Goal: Task Accomplishment & Management: Manage account settings

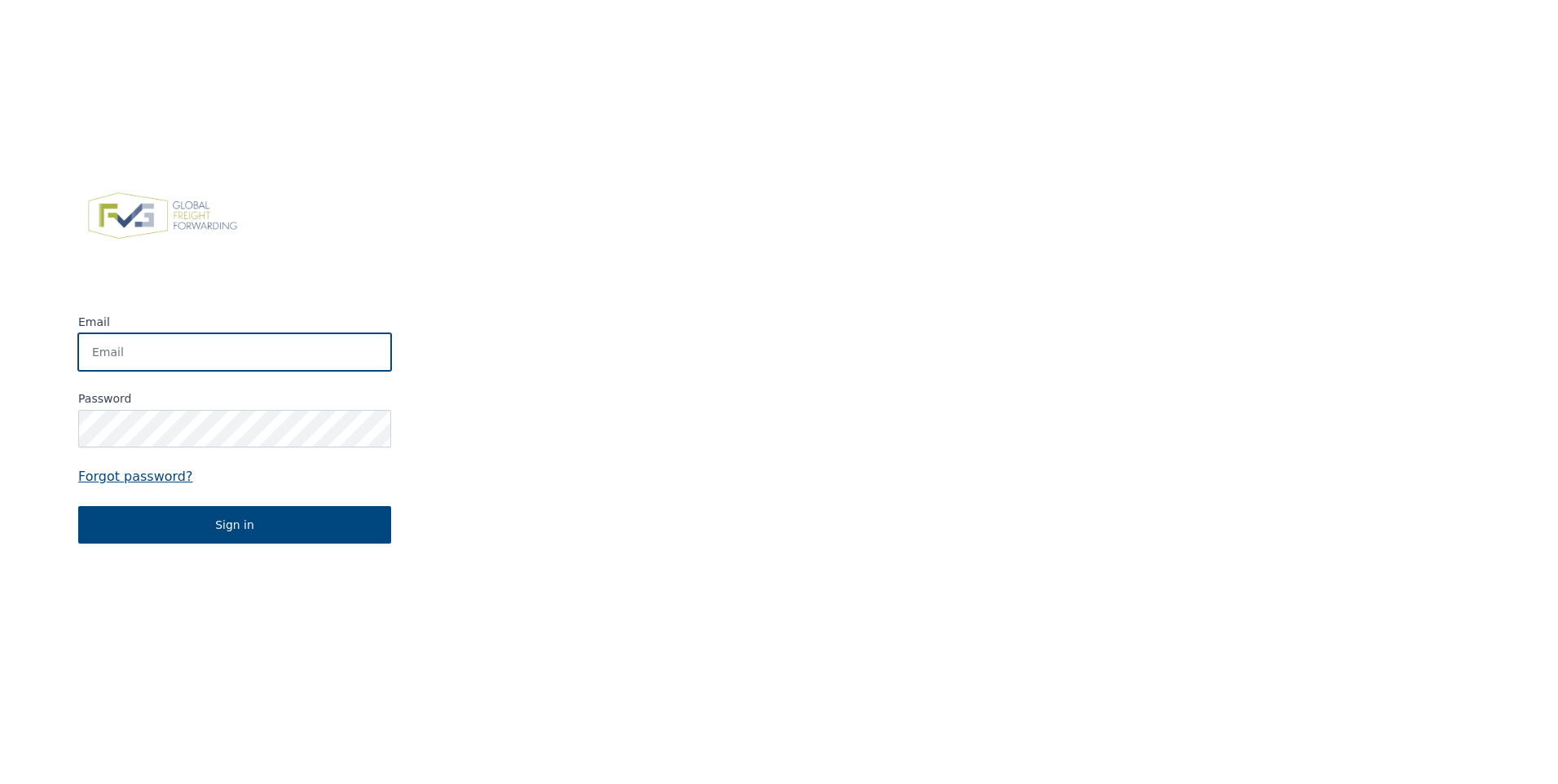
type input "guy@happyland.be"
click at [472, 470] on img at bounding box center [1013, 364] width 1089 height 784
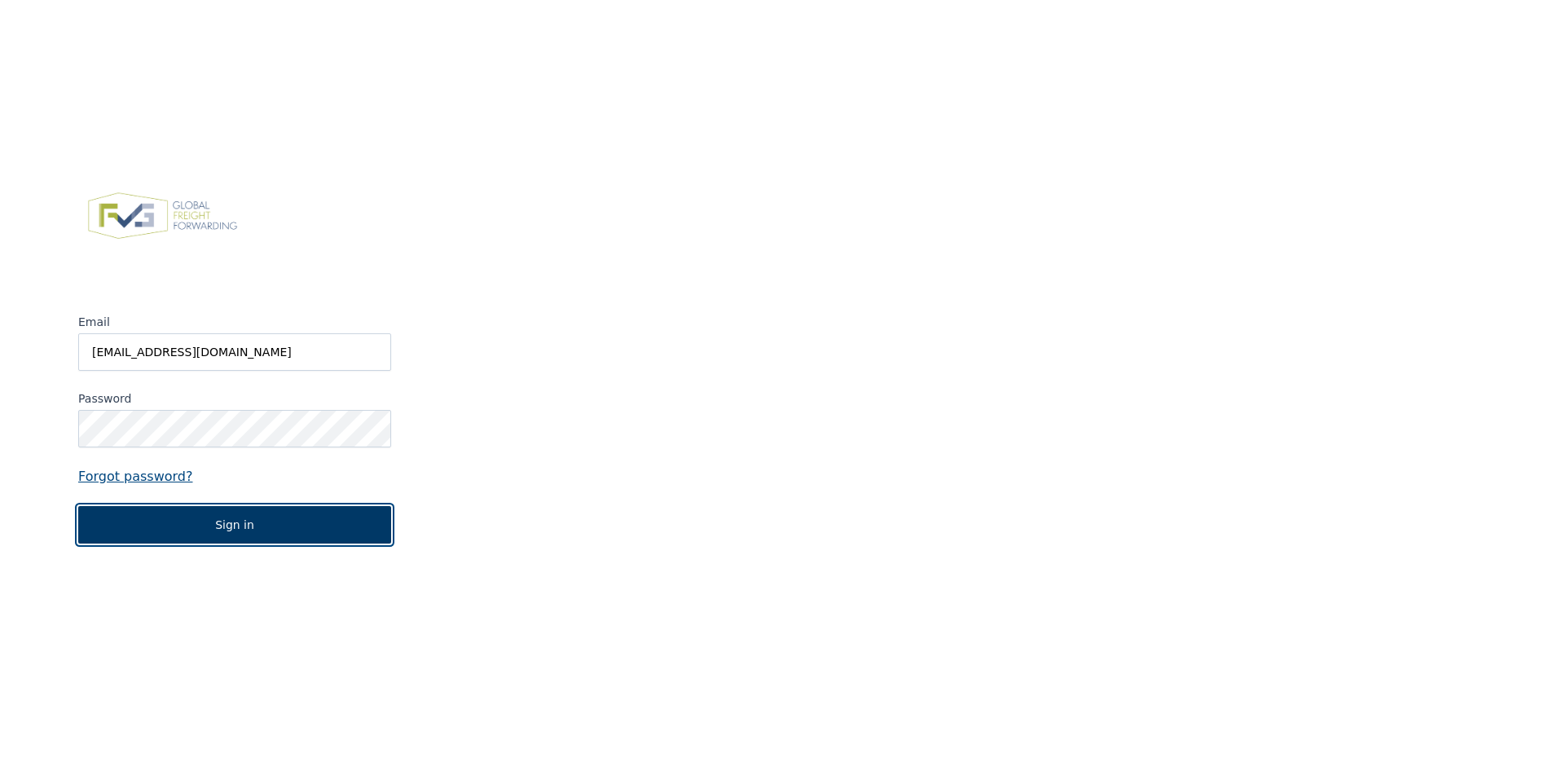
click at [238, 527] on button "Sign in" at bounding box center [234, 524] width 313 height 37
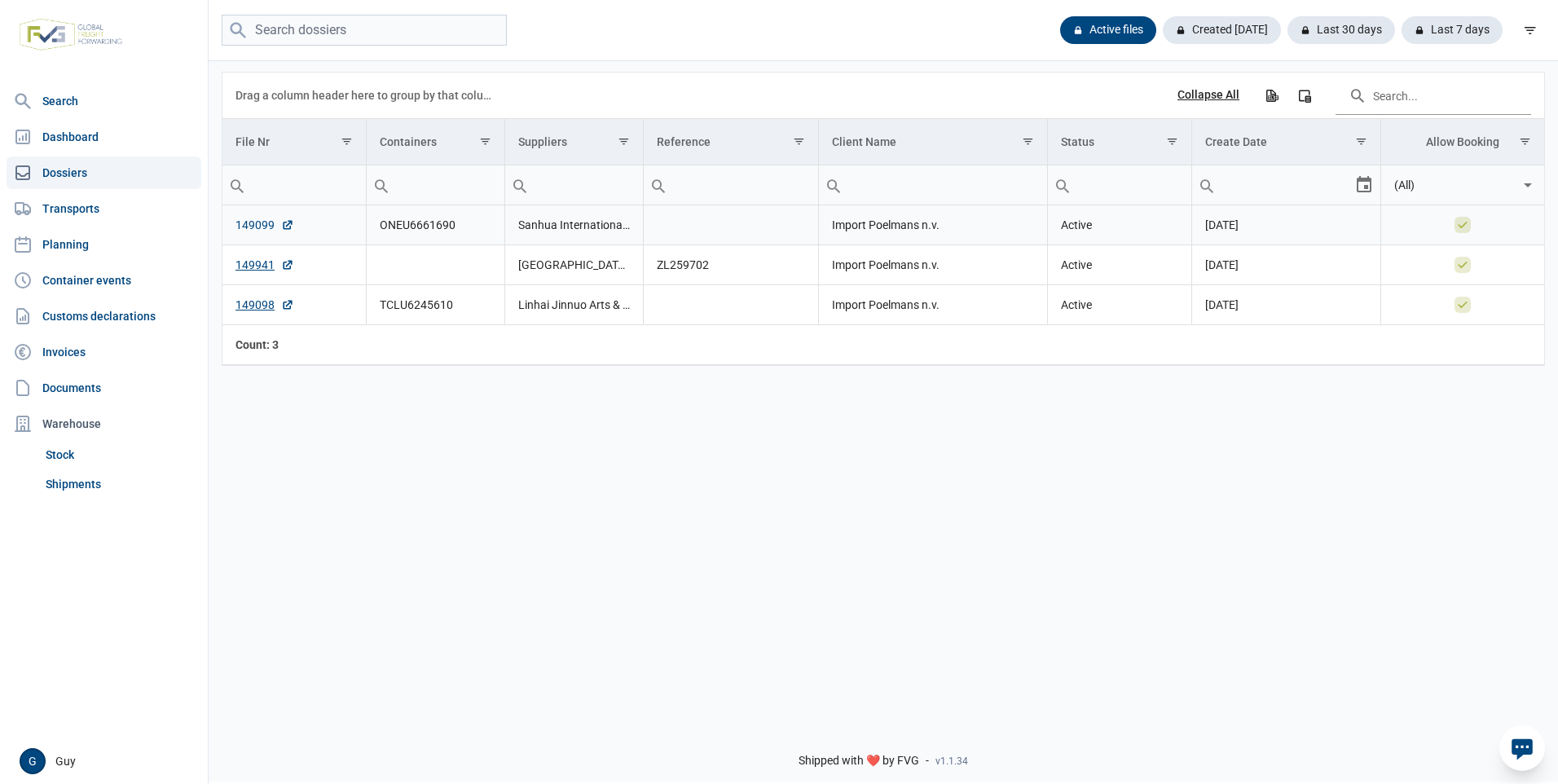
click at [256, 226] on link "149099" at bounding box center [264, 224] width 59 height 16
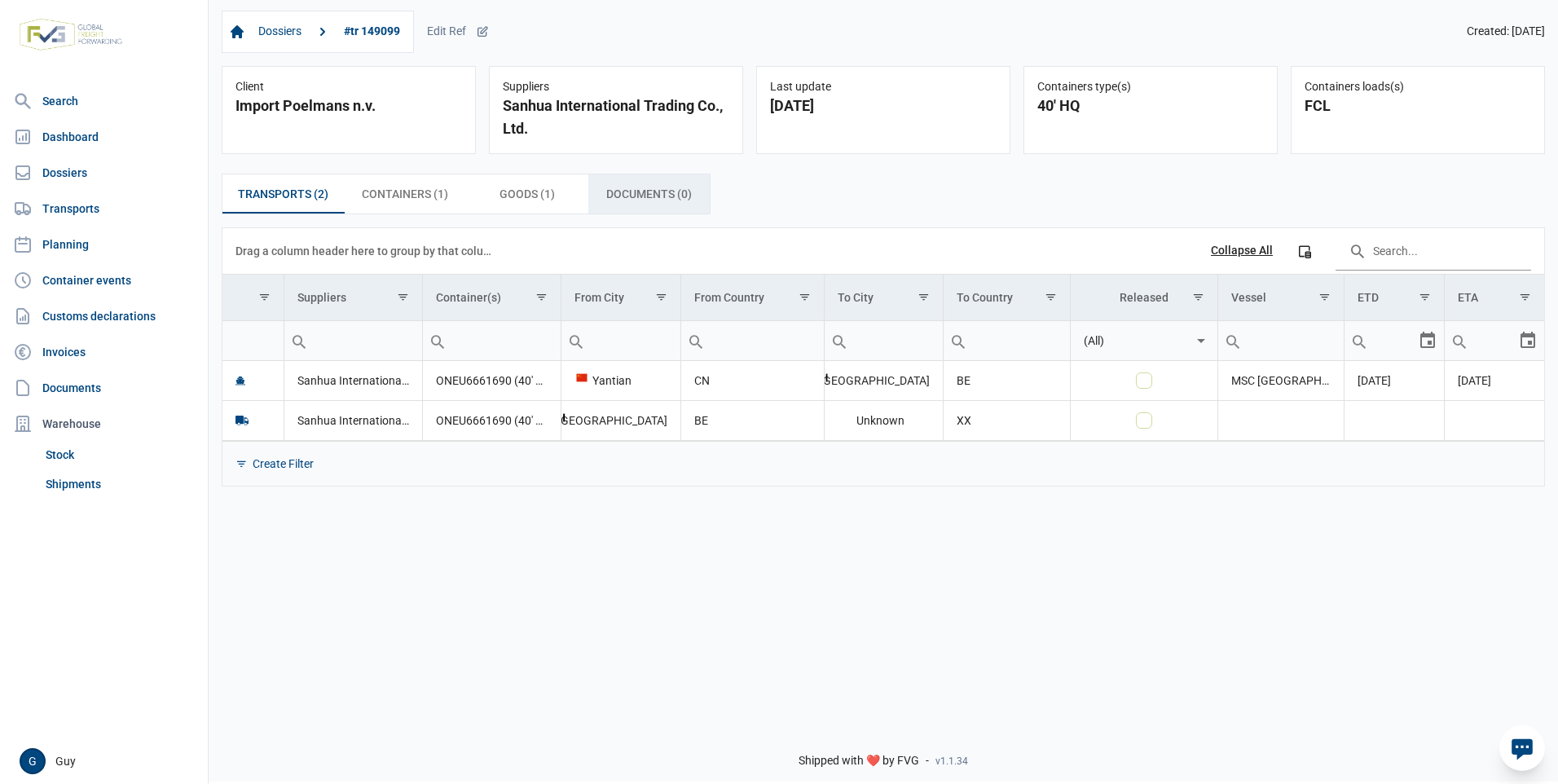
click at [648, 196] on span "Documents (0) Documents (0)" at bounding box center [649, 194] width 85 height 20
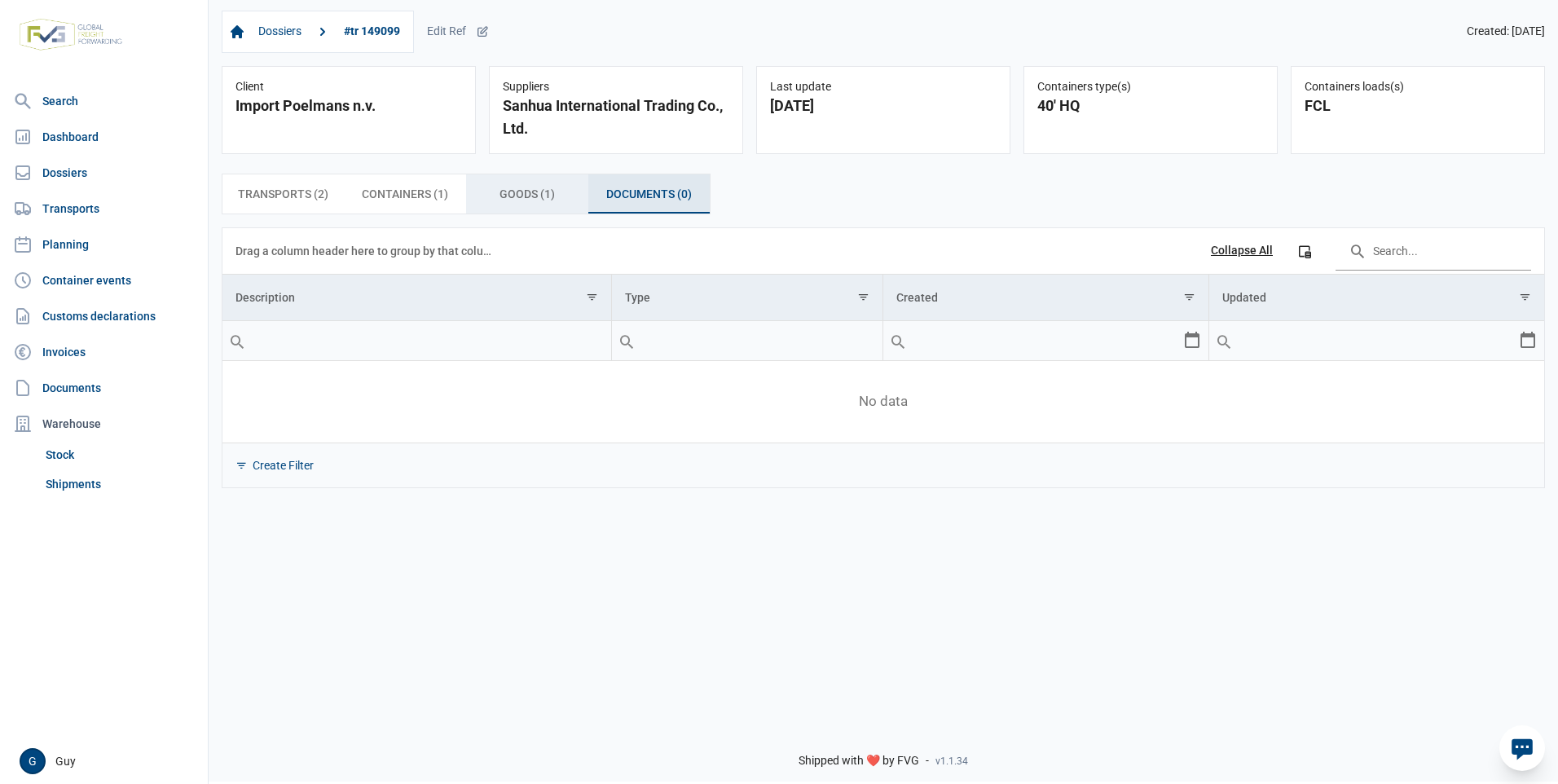
click at [522, 199] on span "Goods (1) Goods (1)" at bounding box center [527, 194] width 55 height 20
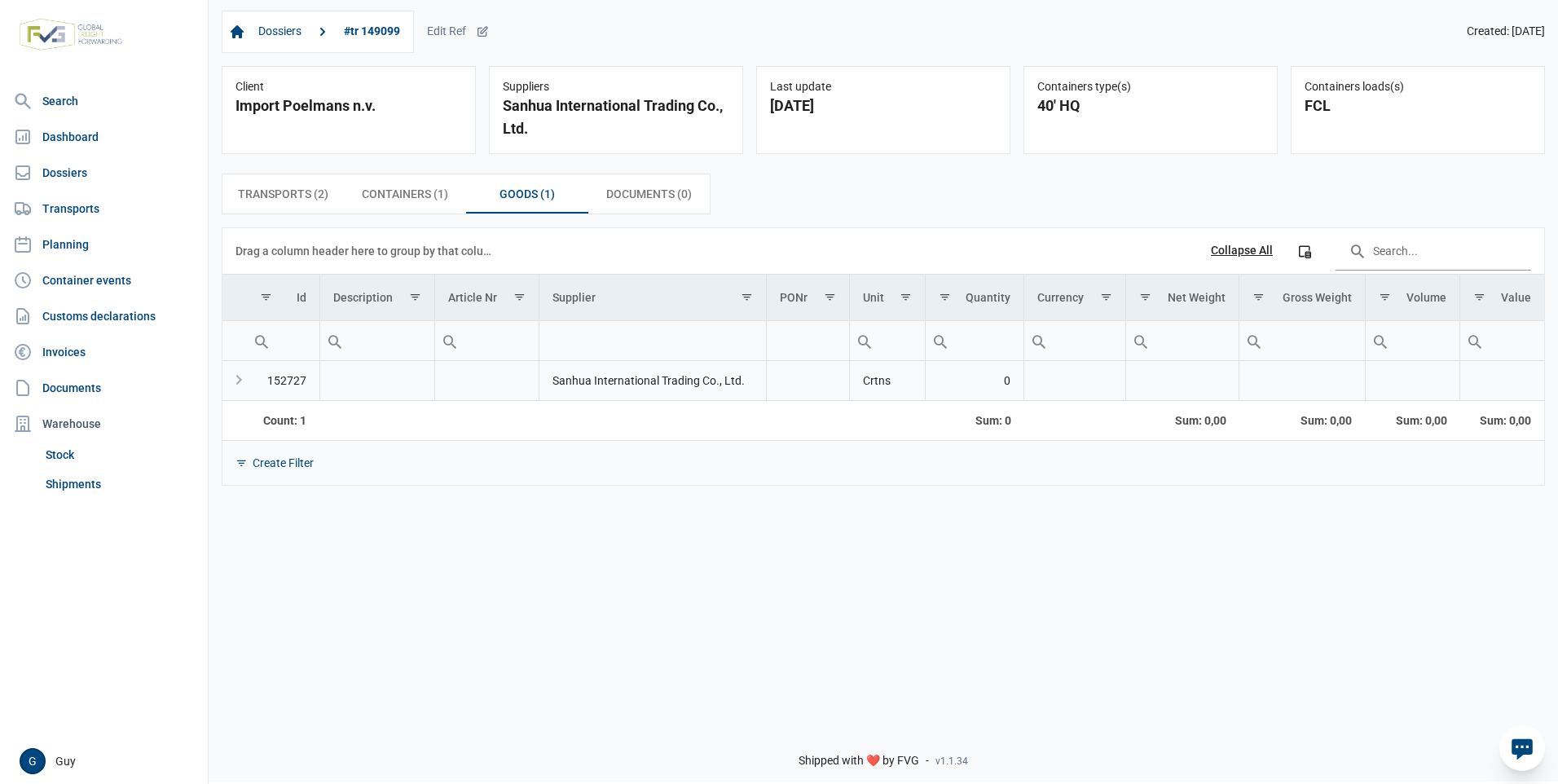
click at [280, 382] on td "152727" at bounding box center [283, 380] width 73 height 40
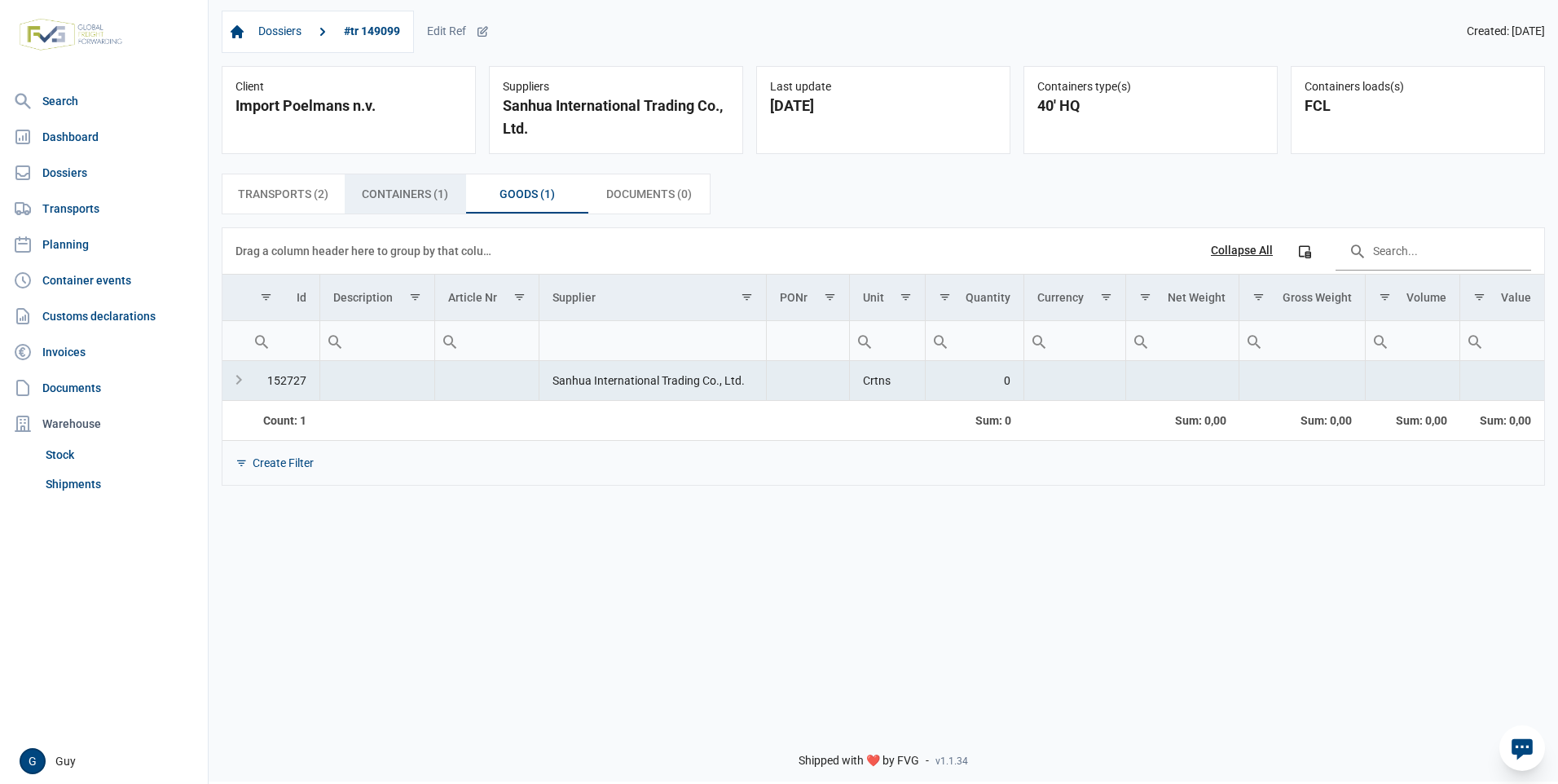
click at [396, 195] on span "Containers (1) Containers (1)" at bounding box center [405, 194] width 86 height 20
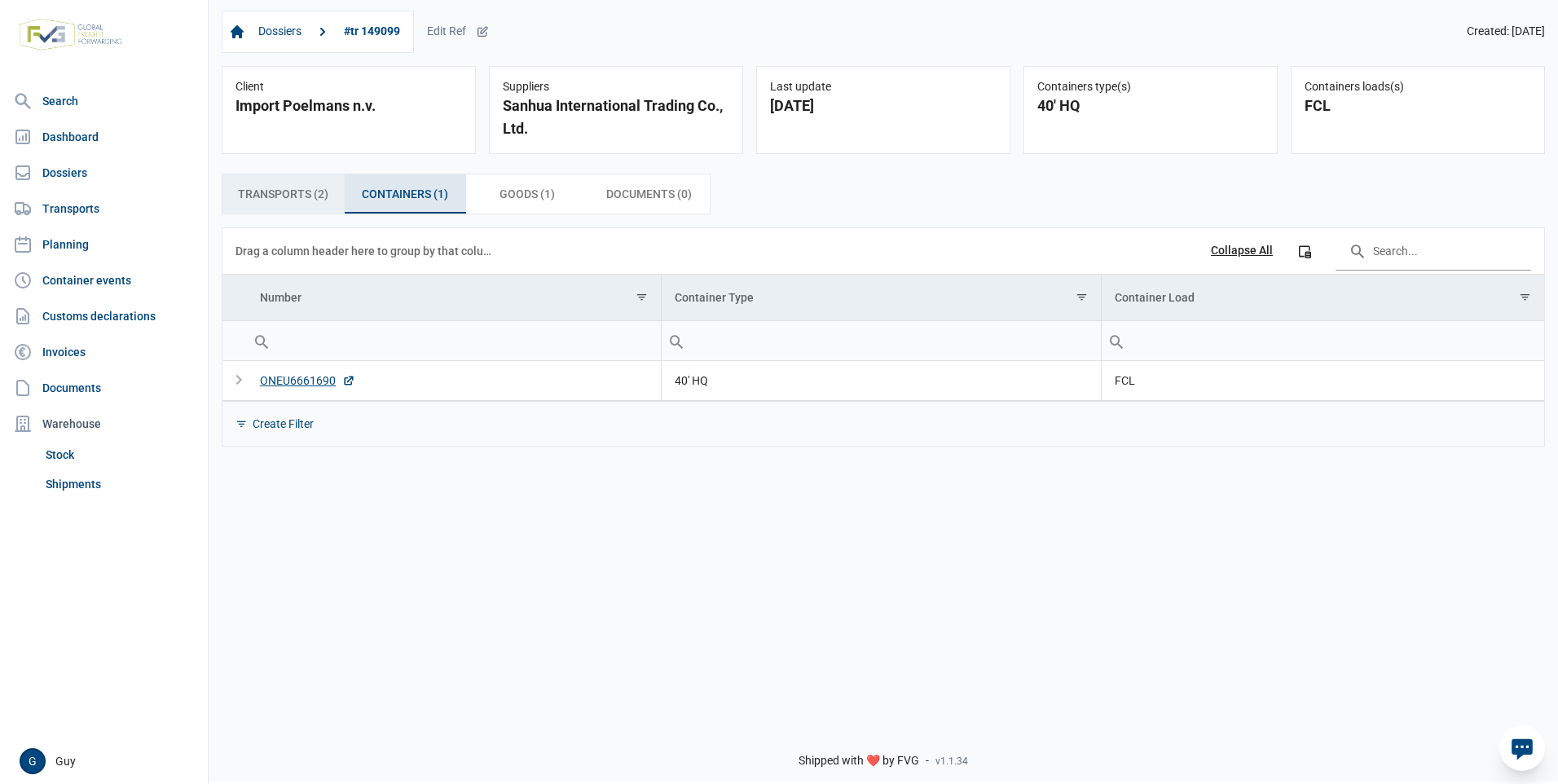
click at [300, 201] on span "Transports (2) Transports (2)" at bounding box center [283, 194] width 90 height 20
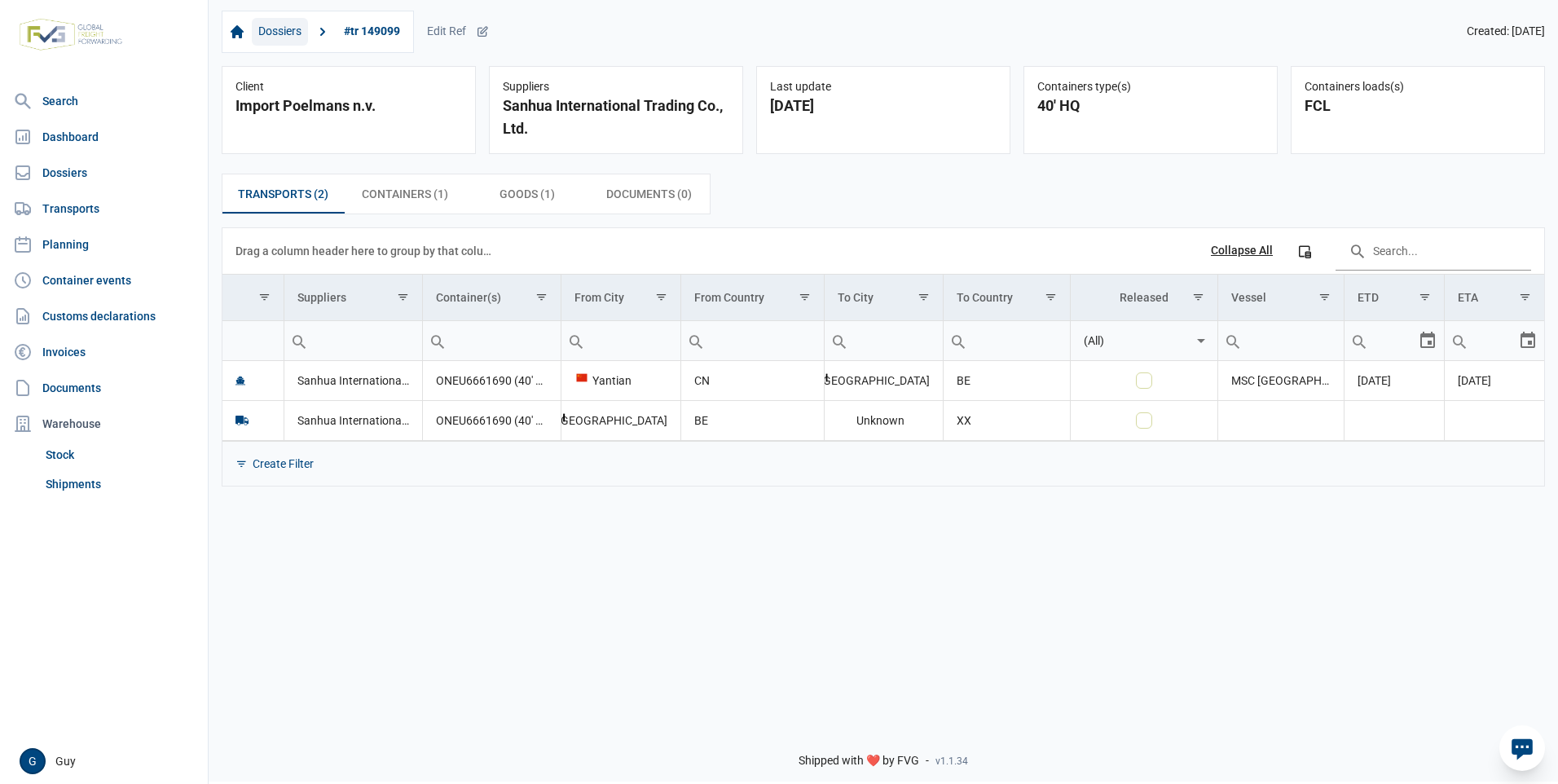
click at [275, 32] on link "Dossiers" at bounding box center [279, 31] width 56 height 27
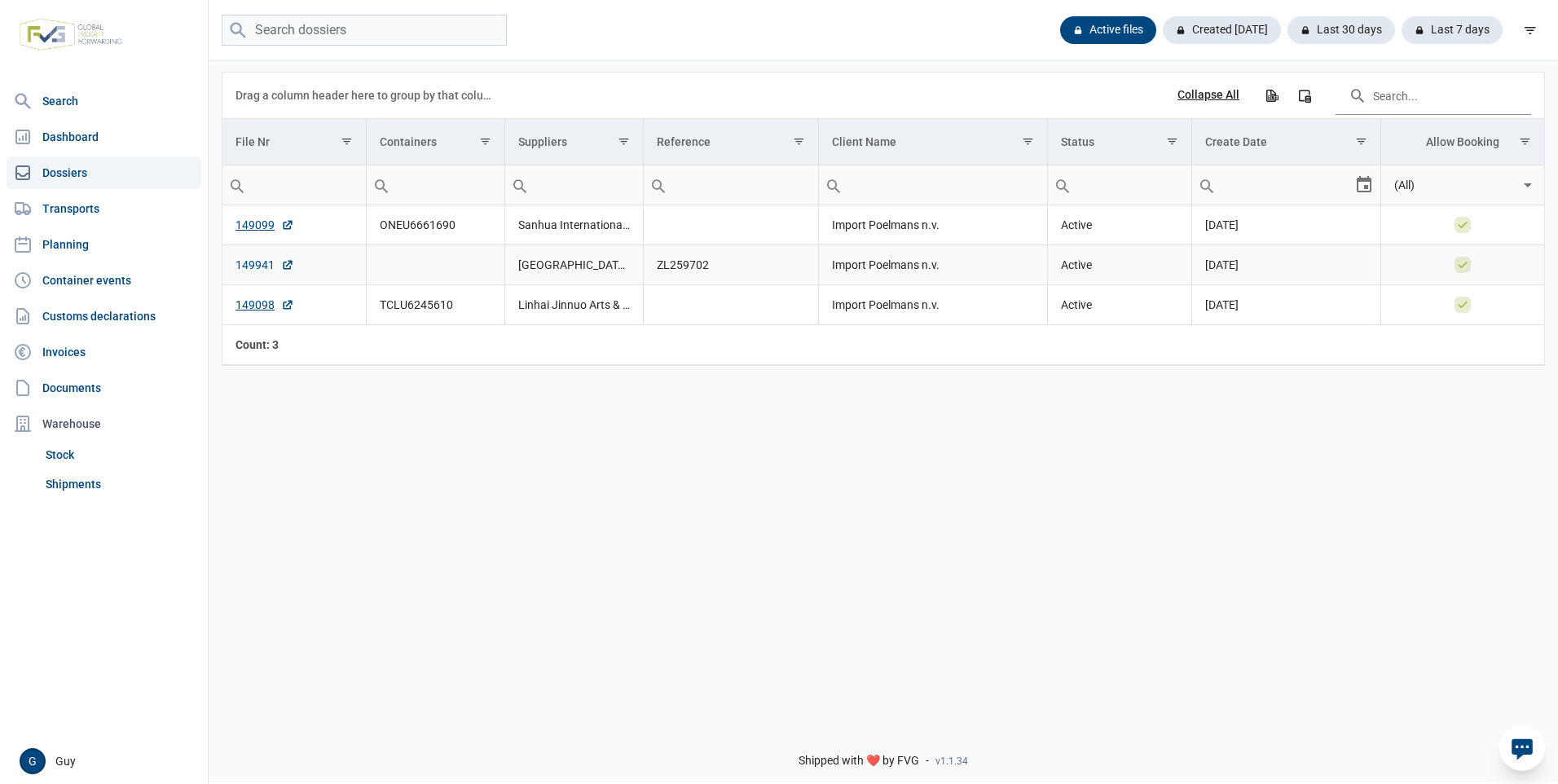
click at [256, 266] on link "149941" at bounding box center [264, 264] width 59 height 16
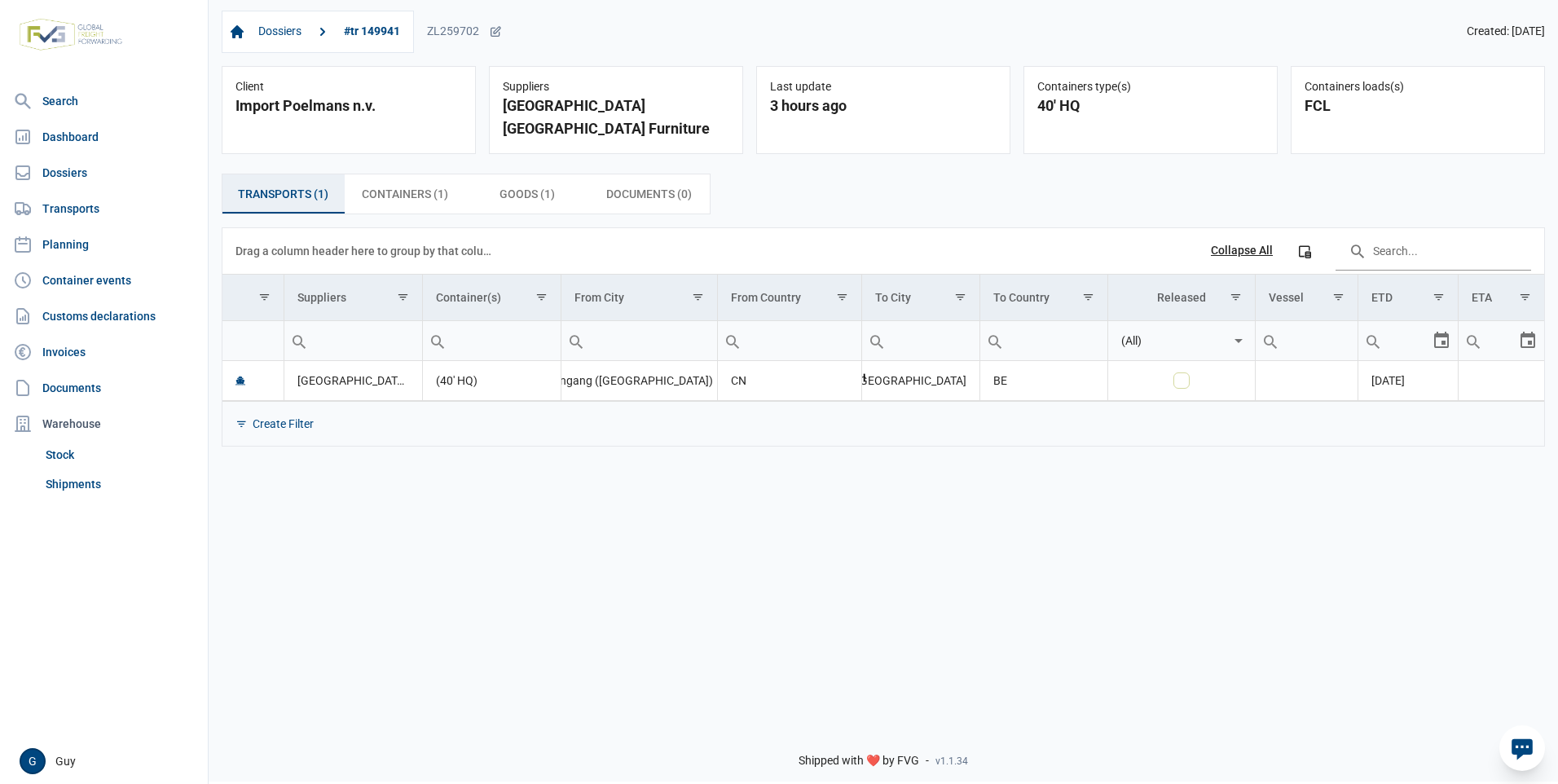
click at [268, 184] on span "Transports (1) Transports (1)" at bounding box center [283, 194] width 90 height 20
click at [281, 25] on link "Dossiers" at bounding box center [279, 31] width 56 height 27
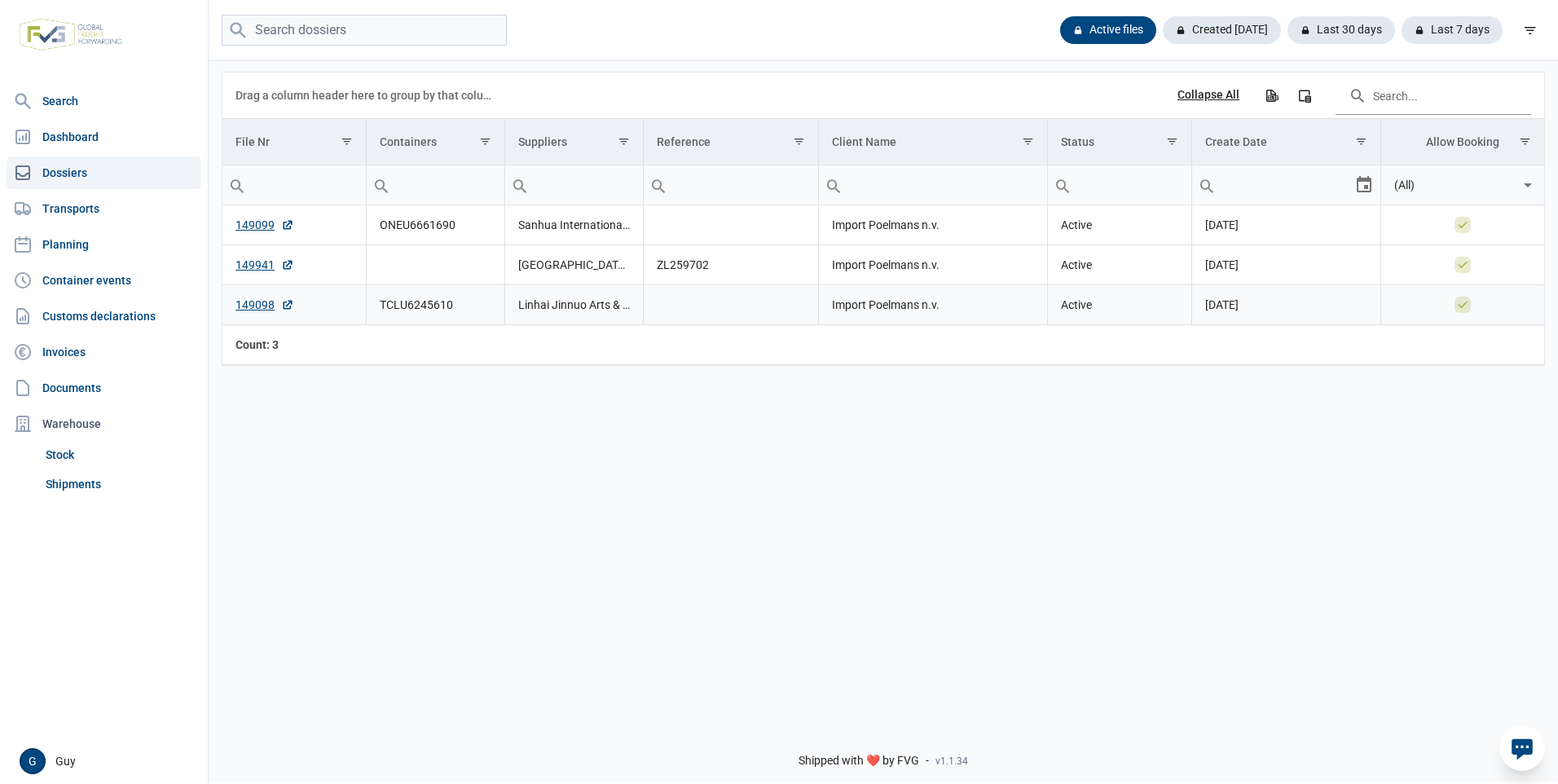
click at [566, 307] on td "Linhai Jinnuo Arts & Crafts Co., Ltd." at bounding box center [574, 304] width 138 height 40
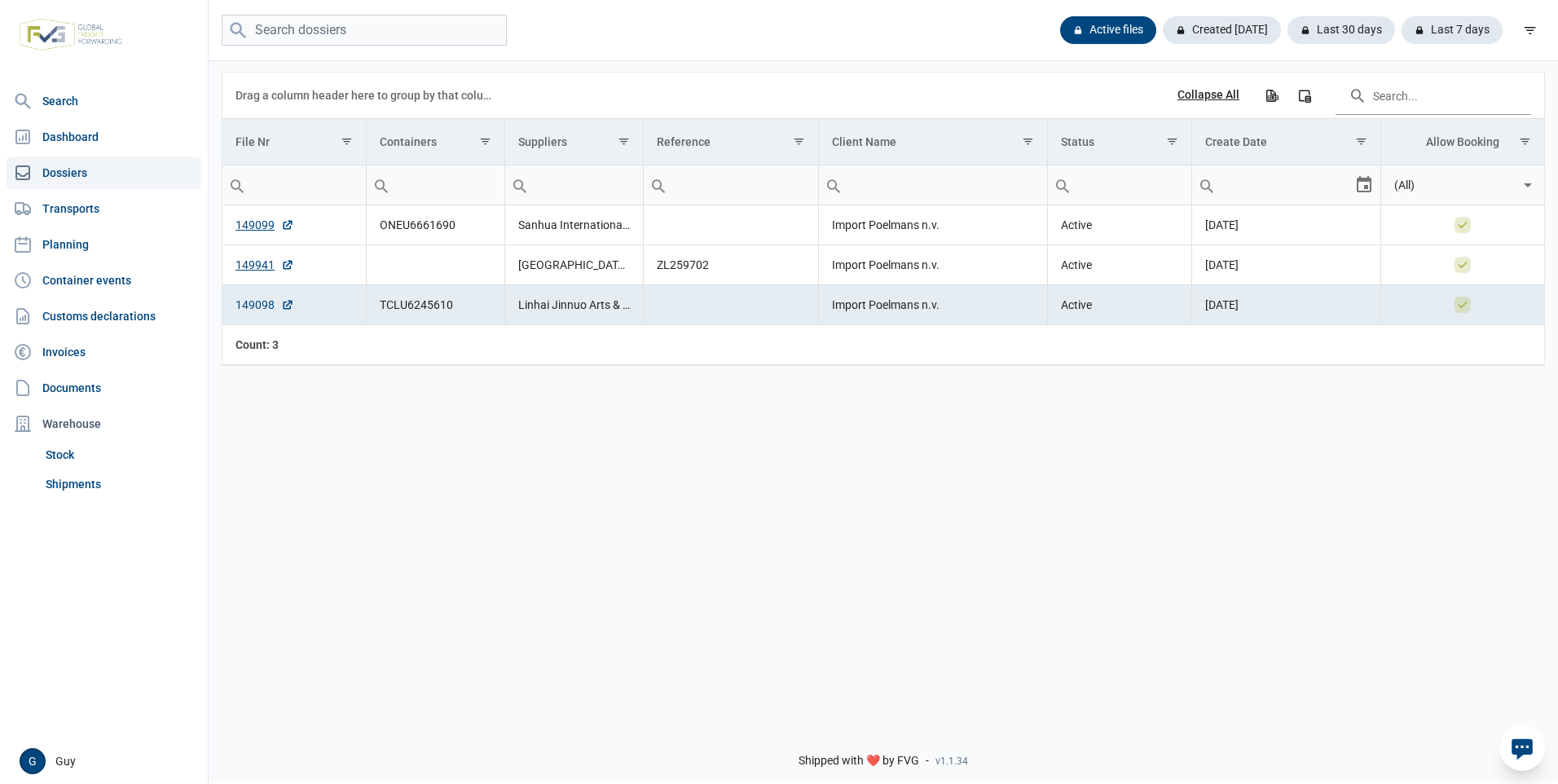
click at [251, 310] on link "149098" at bounding box center [264, 304] width 59 height 16
